Goal: Information Seeking & Learning: Compare options

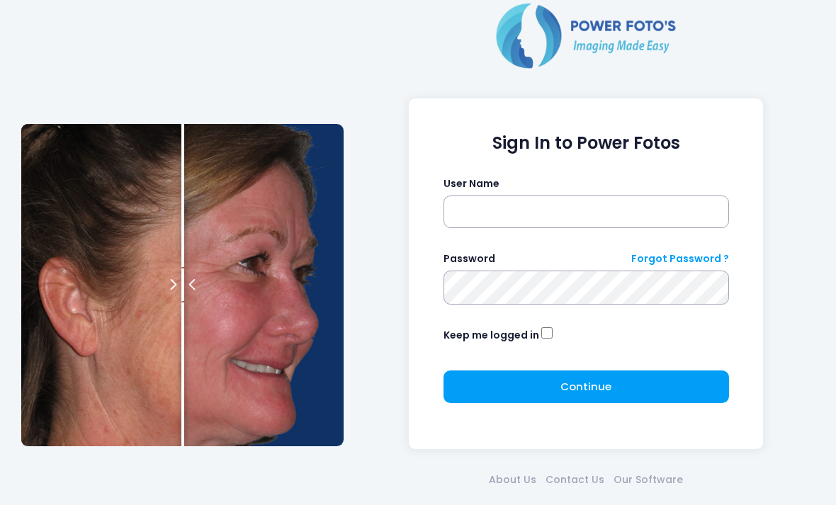
scroll to position [86, 0]
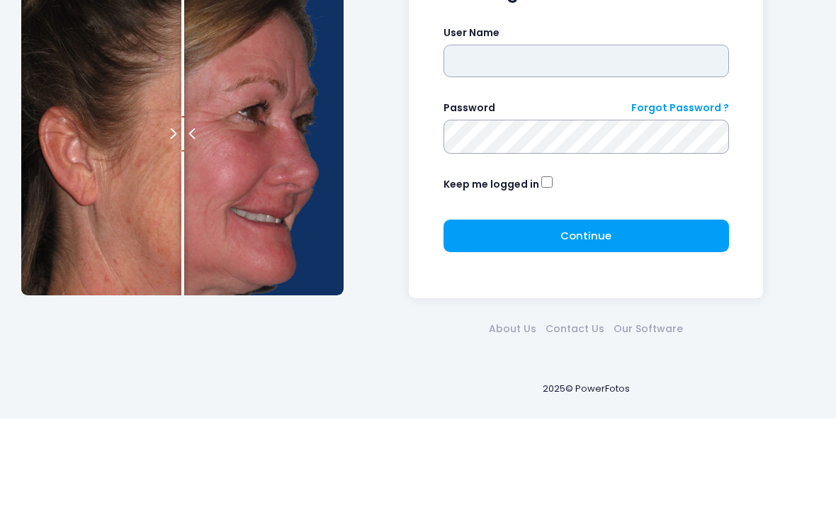
type input "**********"
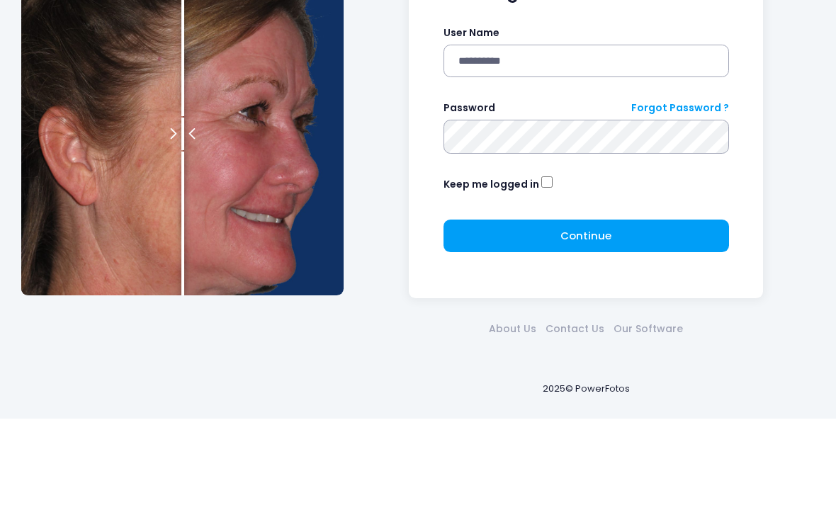
click button "submit" at bounding box center [0, 0] width 0 height 0
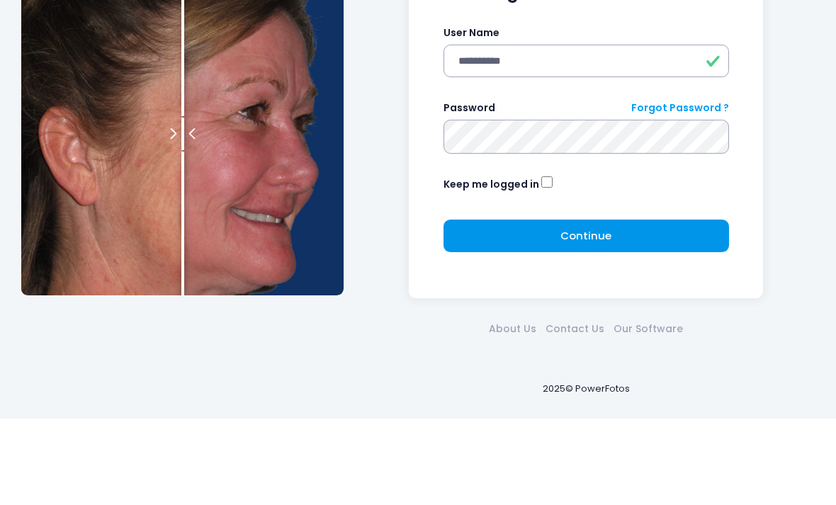
click at [633, 327] on button "Continue Please wait..." at bounding box center [585, 322] width 285 height 33
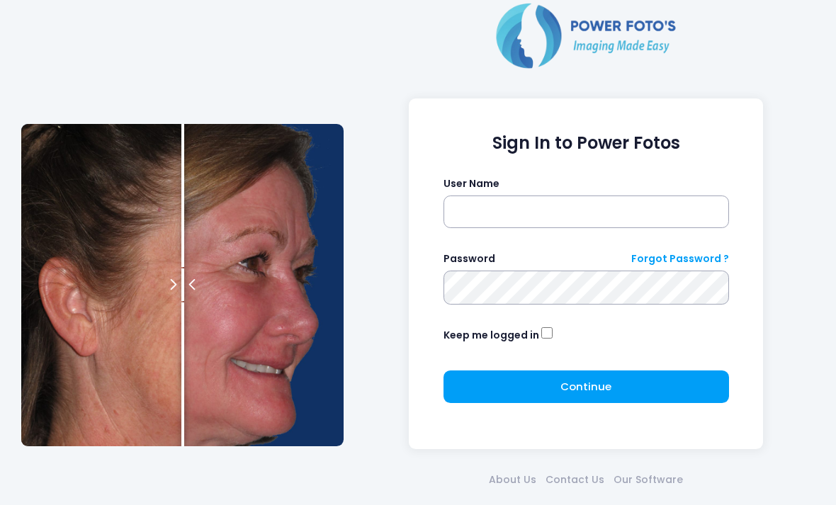
scroll to position [62, 0]
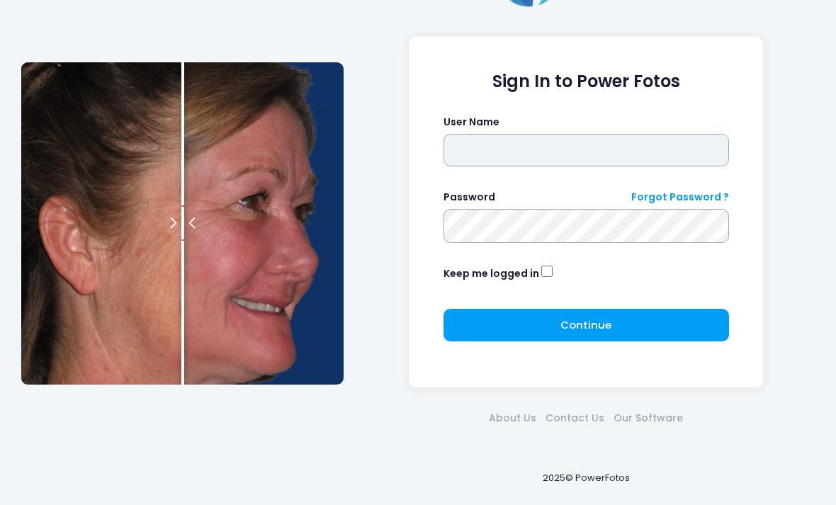
type input "**********"
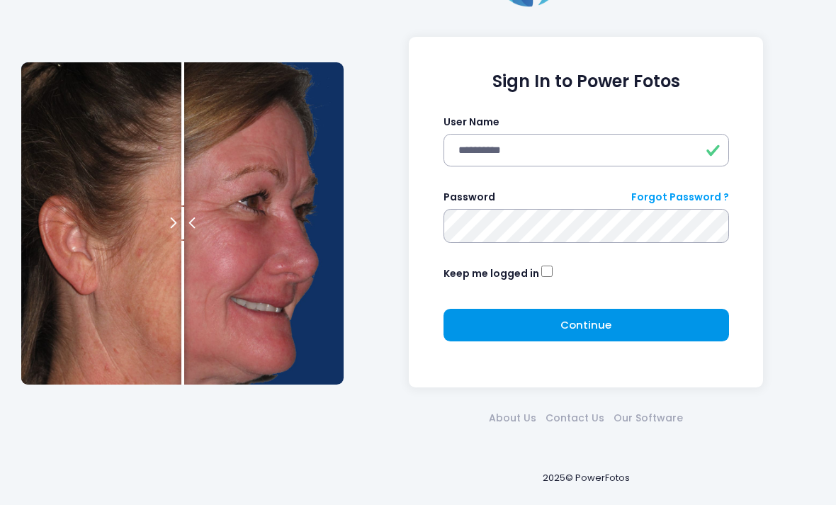
click at [665, 327] on button "Continue Please wait..." at bounding box center [585, 325] width 285 height 33
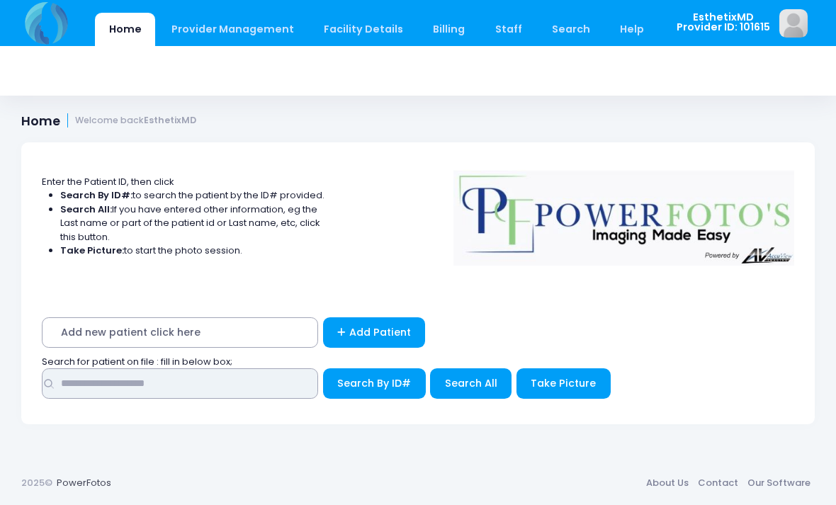
click at [105, 385] on input "text" at bounding box center [180, 383] width 276 height 30
type input "*******"
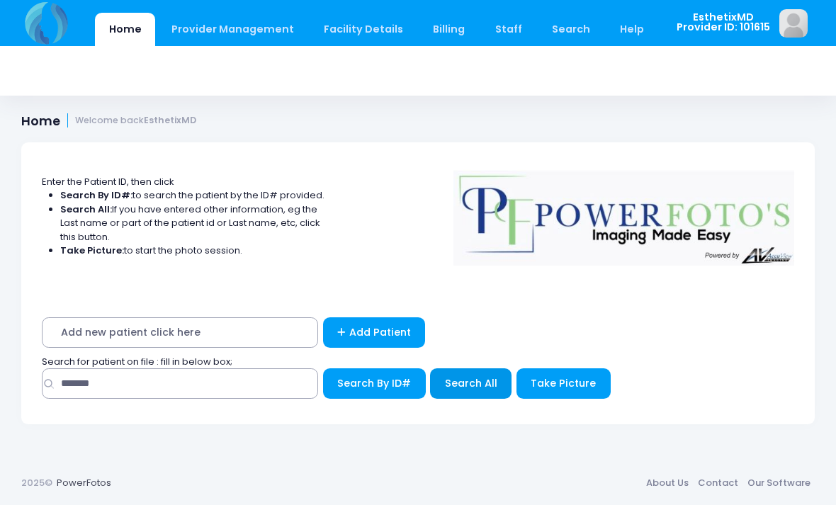
click at [482, 383] on span "Search All" at bounding box center [471, 383] width 52 height 14
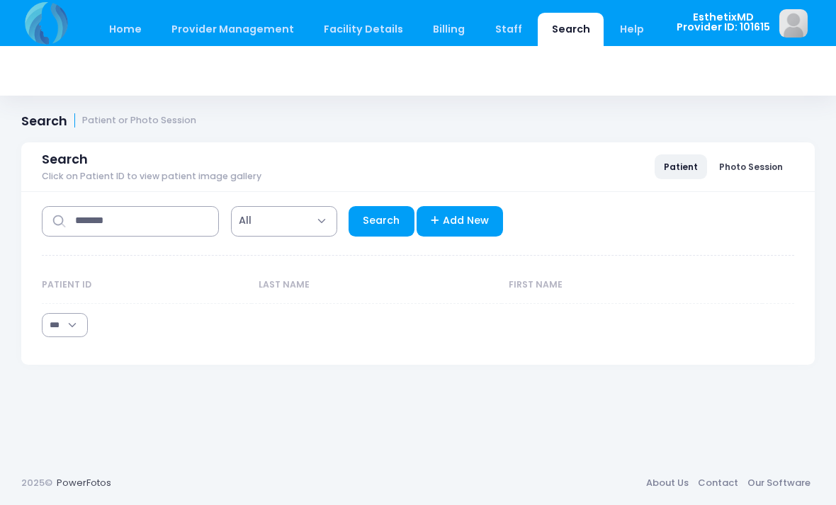
select select "***"
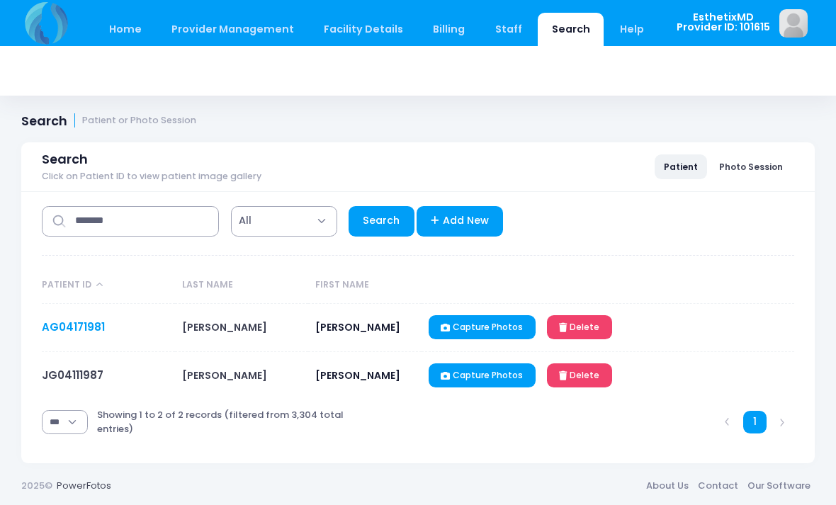
click at [74, 334] on link "AG04171981" at bounding box center [73, 326] width 63 height 15
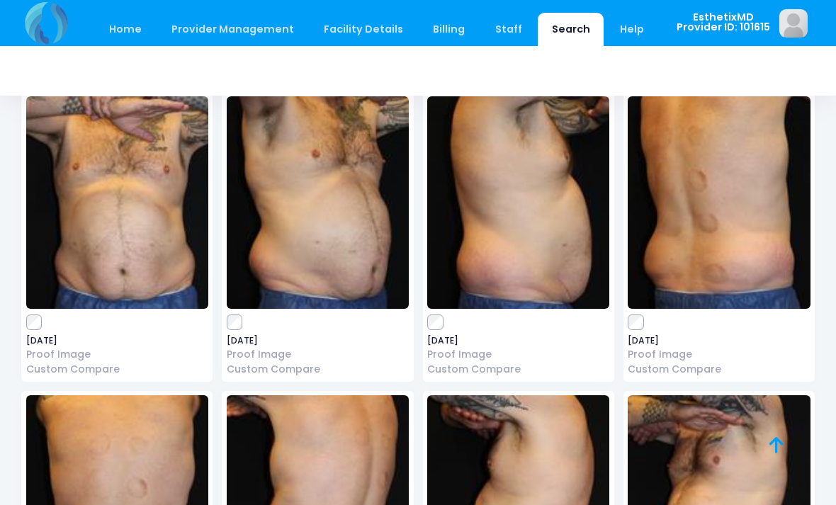
scroll to position [84, 0]
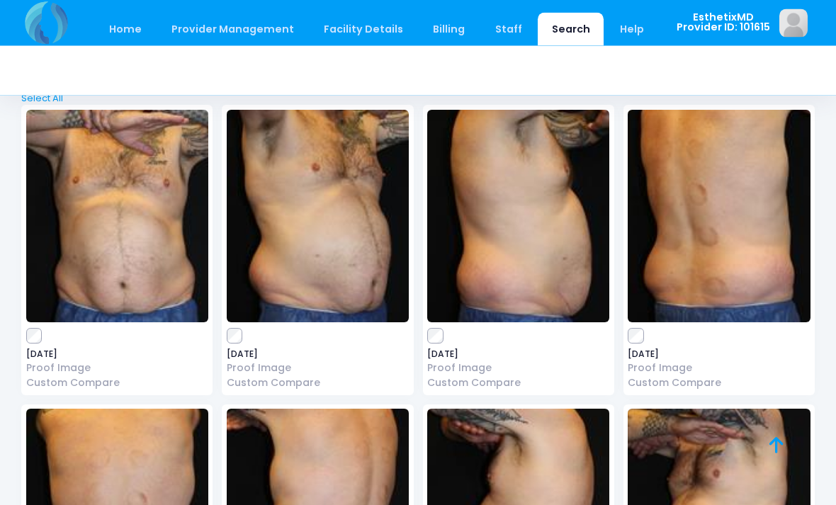
click at [80, 187] on img at bounding box center [117, 217] width 182 height 213
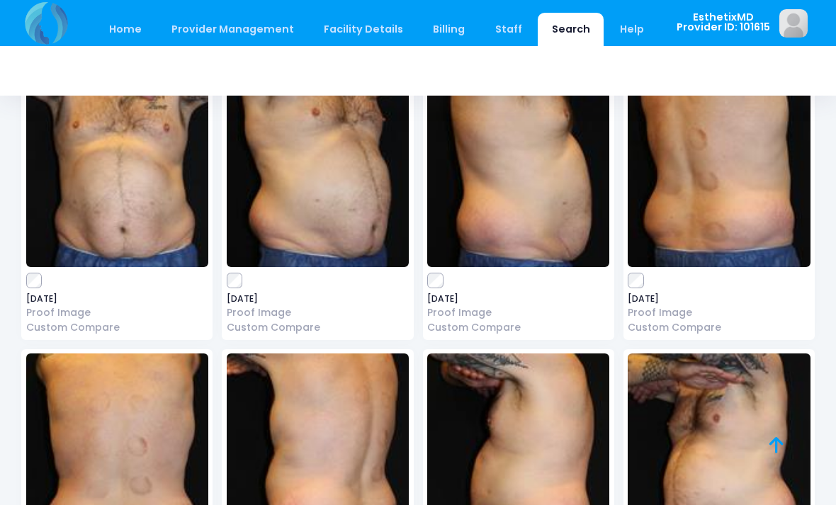
scroll to position [137, 0]
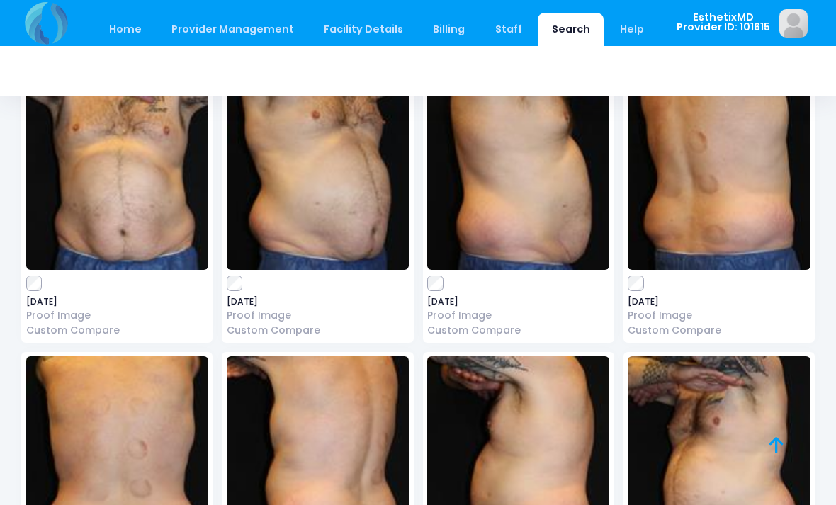
click at [560, 195] on img at bounding box center [518, 163] width 182 height 213
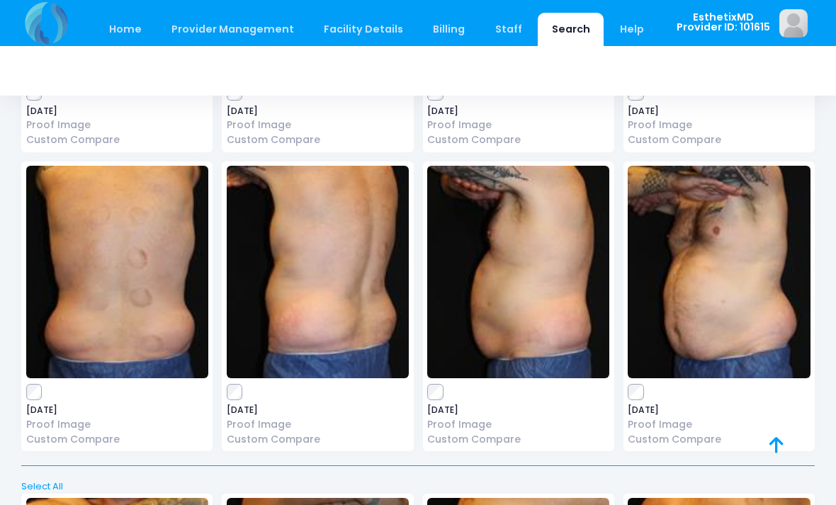
scroll to position [328, 0]
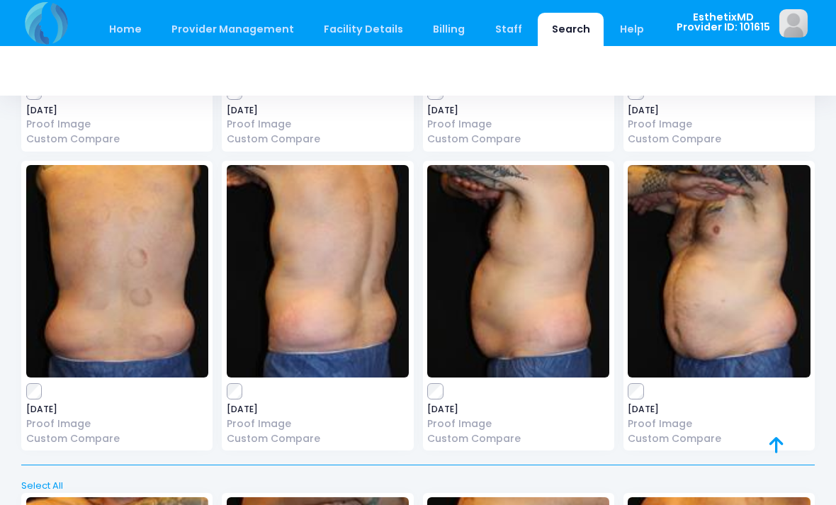
click at [338, 230] on img at bounding box center [318, 271] width 182 height 213
click at [757, 312] on img at bounding box center [719, 271] width 182 height 213
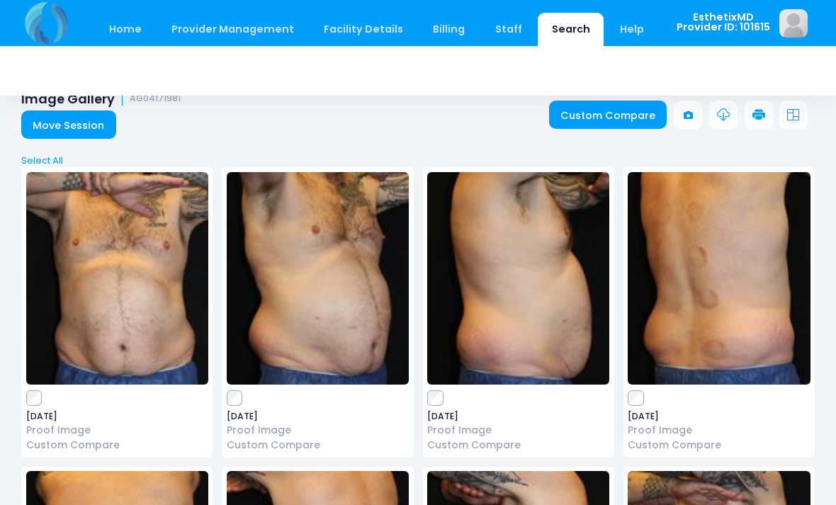
scroll to position [46, 0]
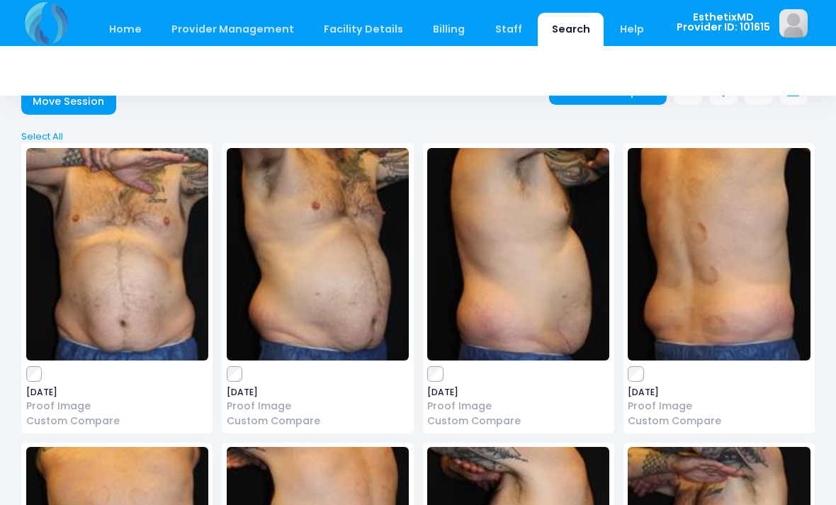
click at [741, 294] on img at bounding box center [719, 254] width 182 height 213
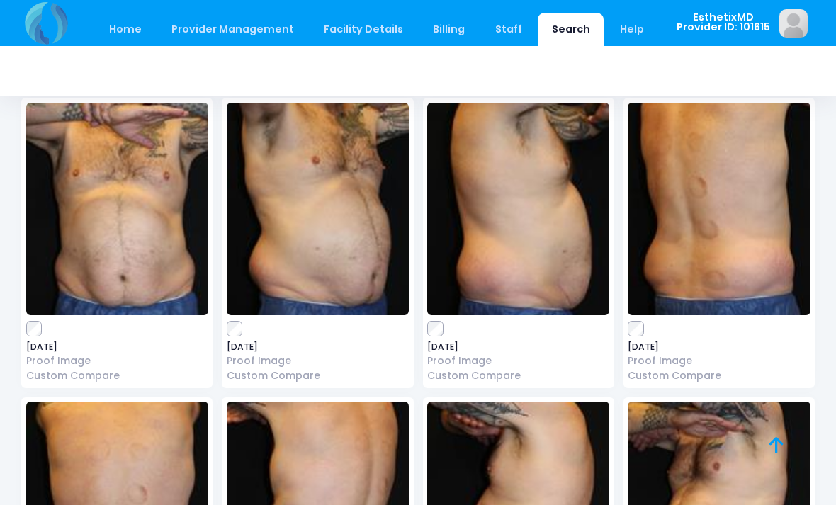
click at [543, 223] on img at bounding box center [518, 209] width 182 height 213
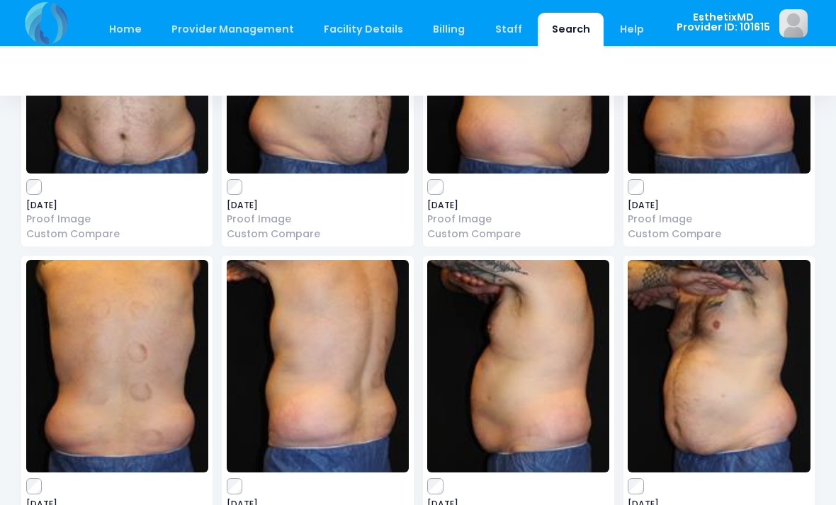
scroll to position [237, 0]
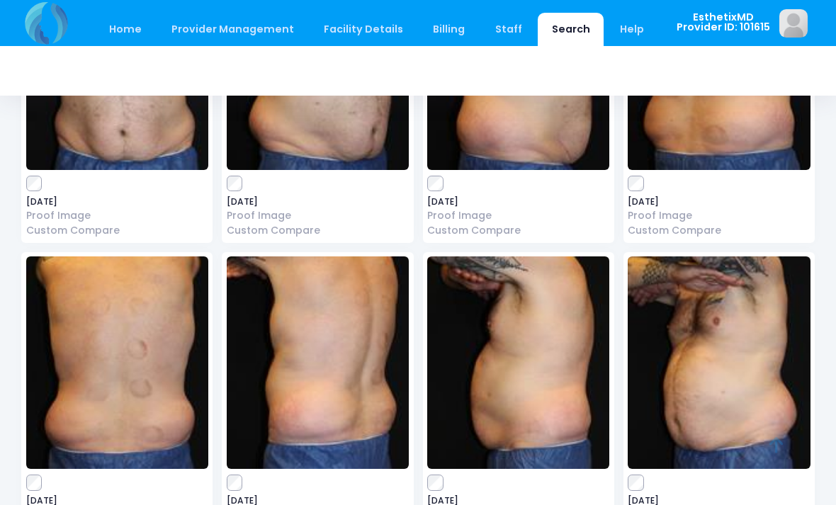
click at [551, 329] on img at bounding box center [518, 362] width 182 height 213
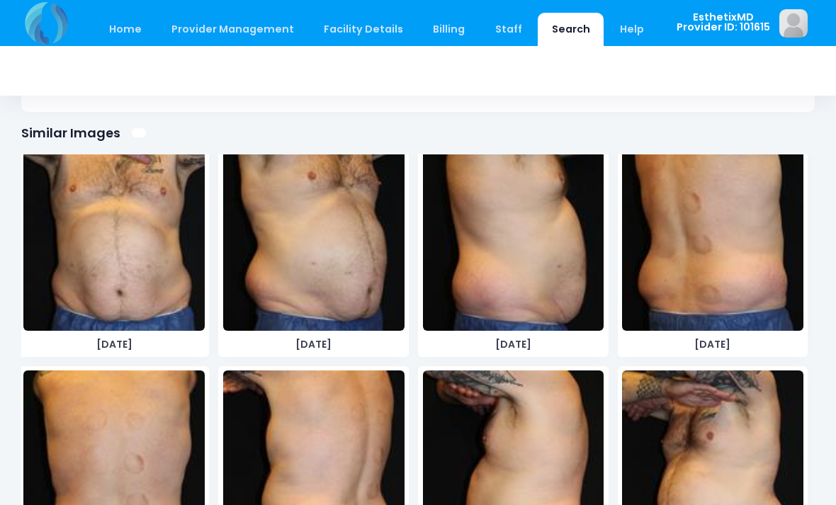
scroll to position [75, 0]
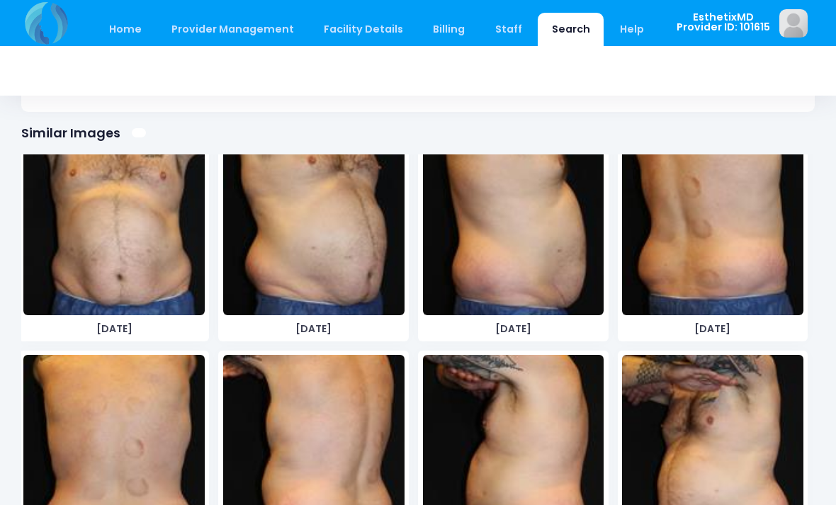
click at [557, 237] on img at bounding box center [513, 209] width 181 height 213
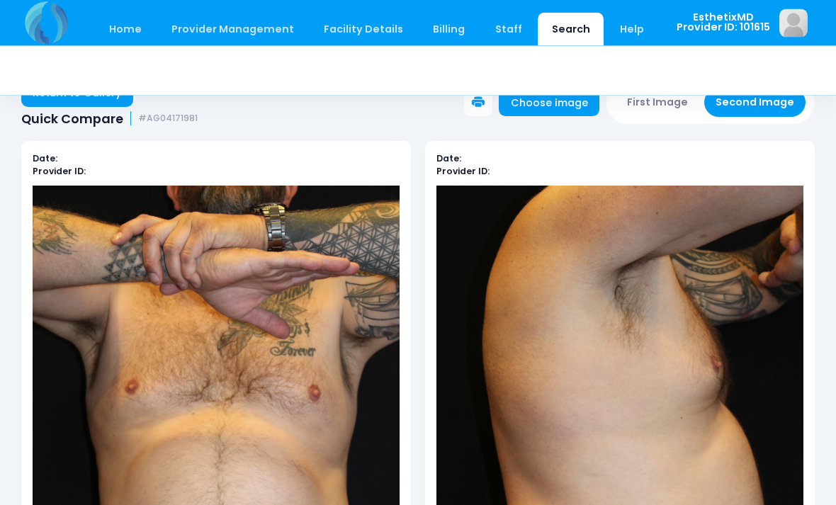
scroll to position [0, 0]
